Goal: Obtain resource: Download file/media

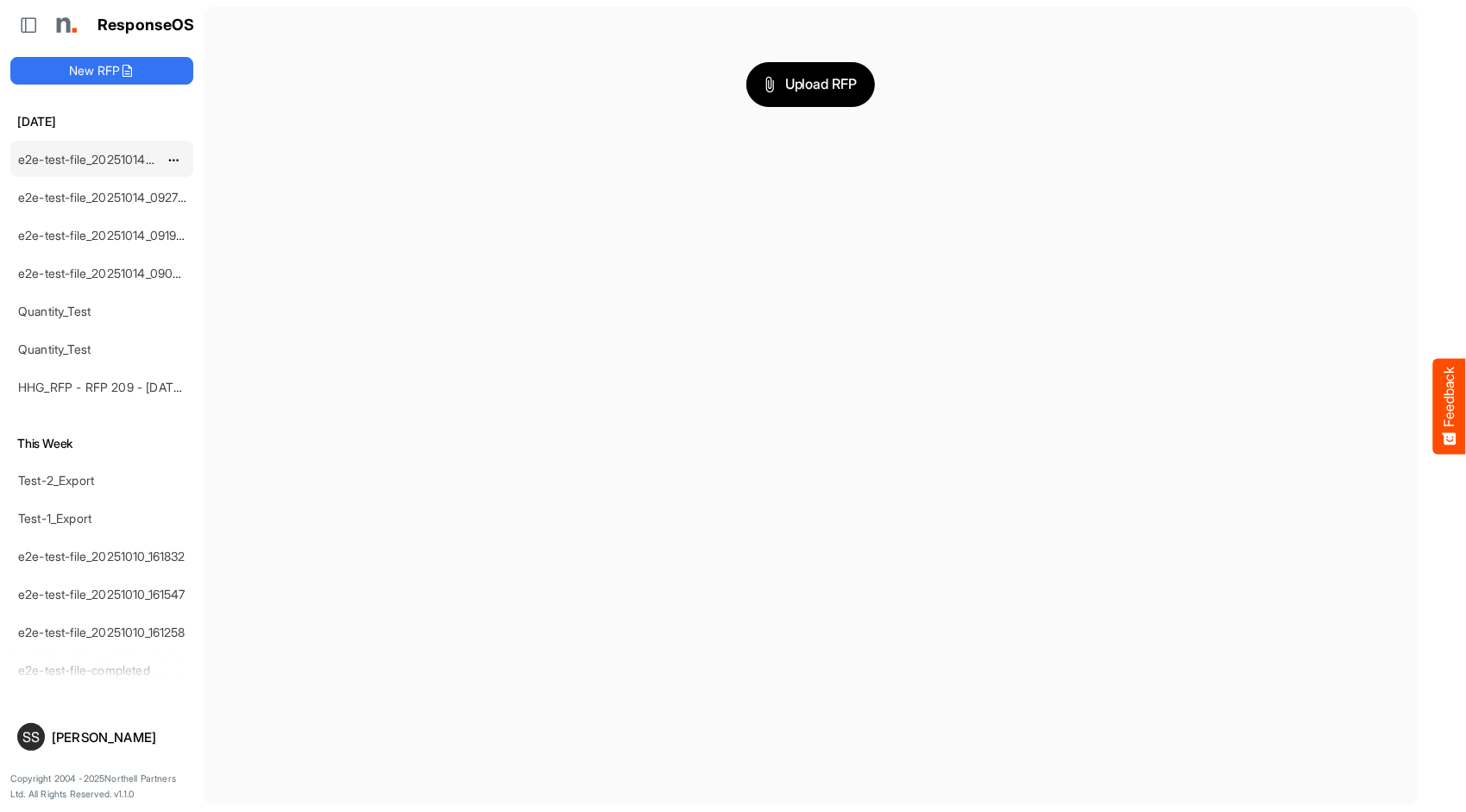
click at [128, 155] on link "e2e-test-file_20251014_093810" at bounding box center [104, 160] width 173 height 14
click at [90, 162] on link "e2e-test-file_20251014_093810" at bounding box center [104, 160] width 173 height 14
